Goal: Find specific fact: Find specific fact

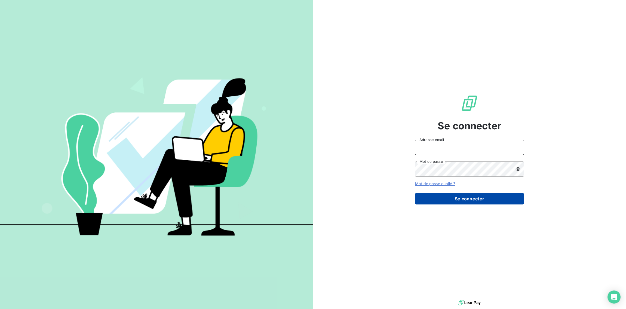
type input "[EMAIL_ADDRESS][DOMAIN_NAME]"
drag, startPoint x: 447, startPoint y: 198, endPoint x: 485, endPoint y: 221, distance: 44.6
click at [447, 198] on button "Se connecter" at bounding box center [469, 198] width 109 height 11
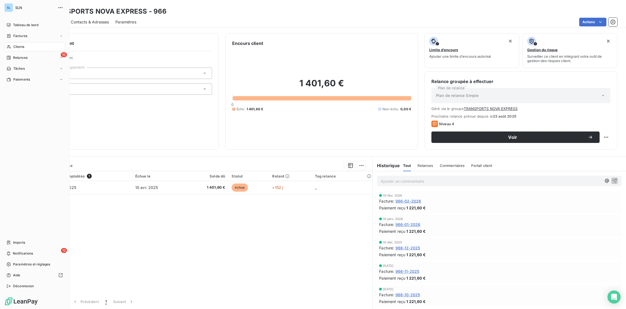
drag, startPoint x: 19, startPoint y: 47, endPoint x: 98, endPoint y: 58, distance: 79.2
click at [19, 47] on span "Clients" at bounding box center [18, 46] width 11 height 5
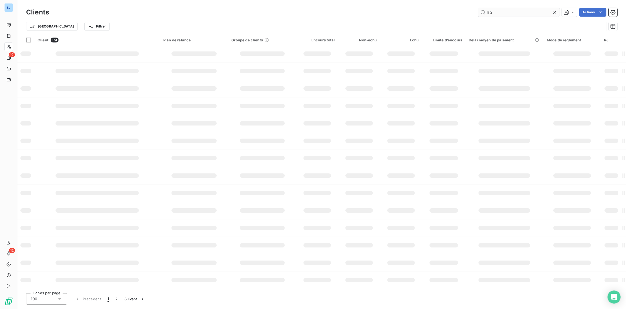
type input "lrb"
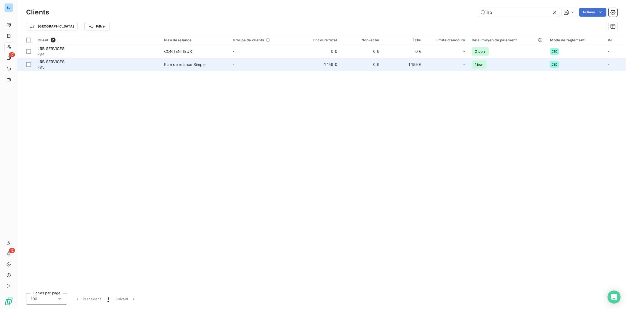
click at [117, 69] on span "795" at bounding box center [98, 66] width 120 height 5
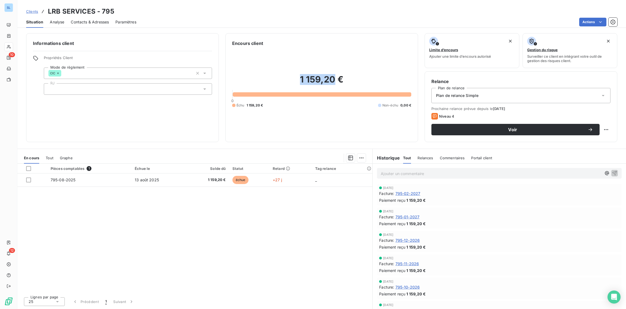
drag, startPoint x: 334, startPoint y: 77, endPoint x: 297, endPoint y: 76, distance: 37.6
click at [297, 76] on h2 "1 159,20 €" at bounding box center [321, 82] width 179 height 16
copy h2 "1 159,20"
